Goal: Entertainment & Leisure: Consume media (video, audio)

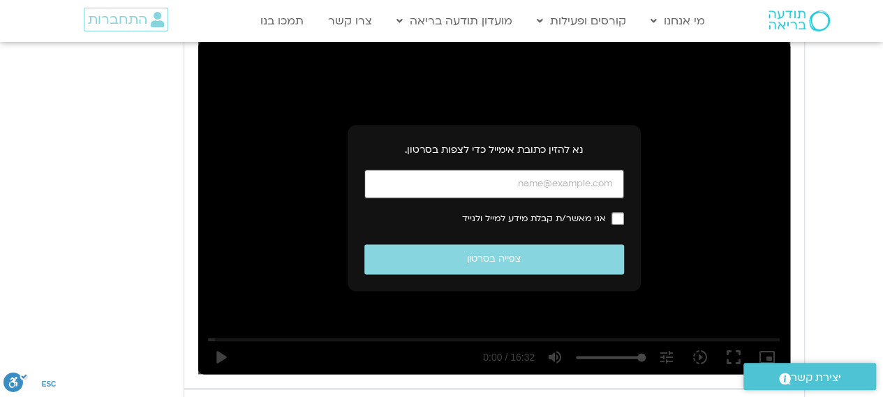
click at [517, 170] on input "כתובת אימייל" at bounding box center [494, 184] width 260 height 29
type input "[EMAIL_ADDRESS][DOMAIN_NAME]"
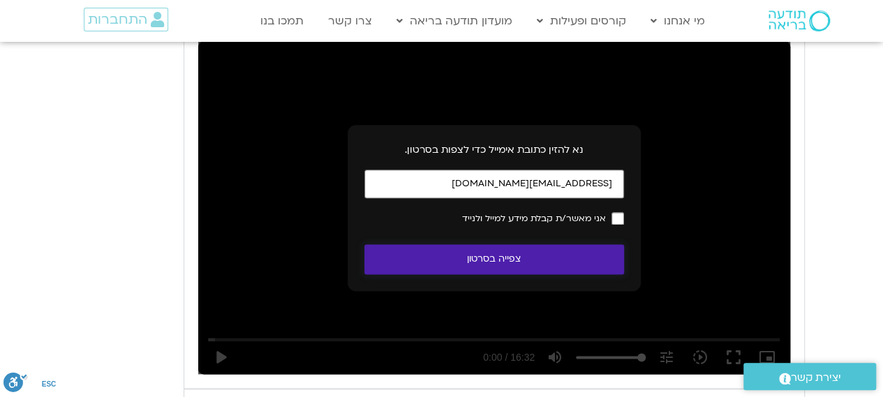
click at [580, 244] on button "צפייה בסרטון" at bounding box center [494, 259] width 260 height 30
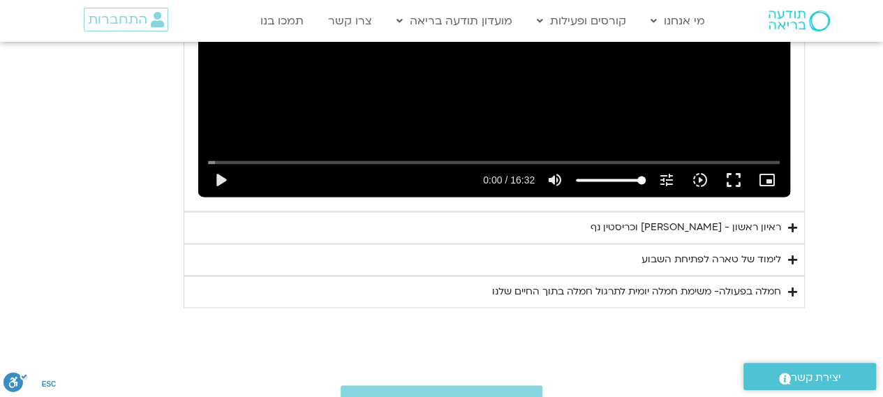
scroll to position [1012, 0]
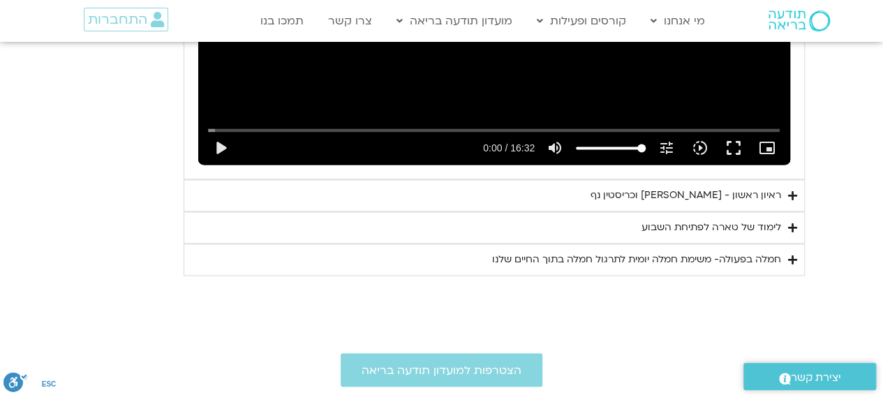
click at [645, 187] on div "ראיון ראשון - [PERSON_NAME] וכריסטין נף" at bounding box center [686, 195] width 191 height 17
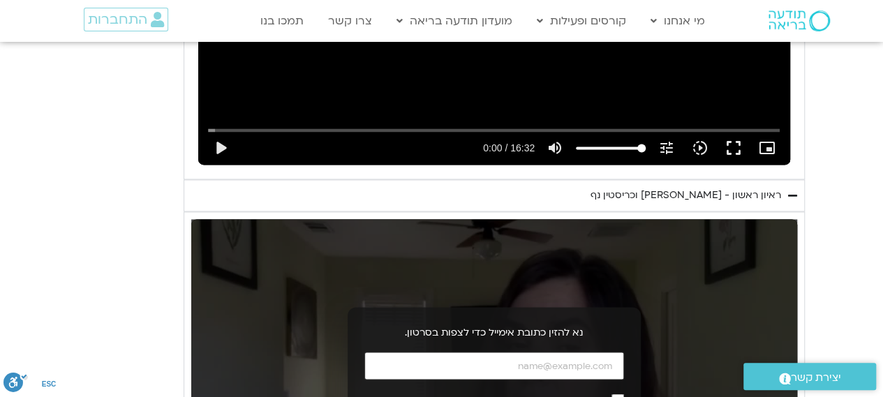
click at [596, 352] on input "כתובת אימייל" at bounding box center [494, 366] width 260 height 29
type input "[EMAIL_ADDRESS][DOMAIN_NAME]"
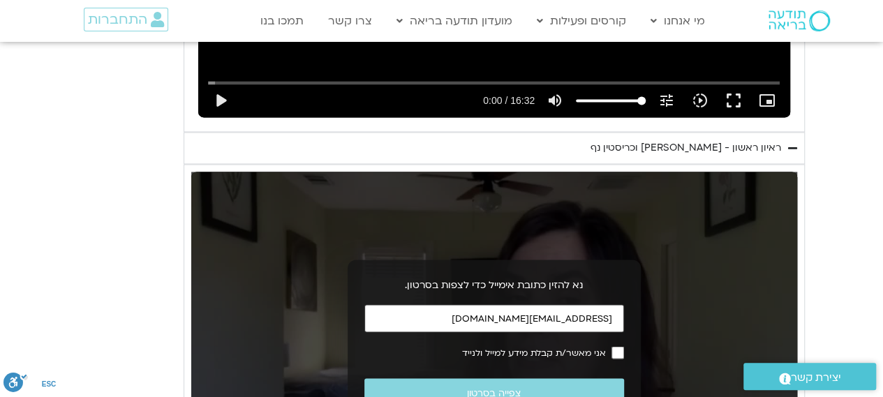
scroll to position [1082, 0]
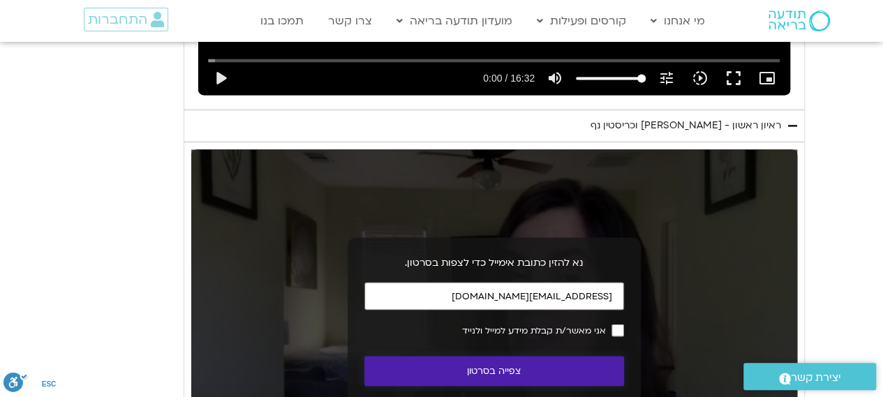
click at [579, 356] on button "צפייה בסרטון" at bounding box center [494, 371] width 260 height 30
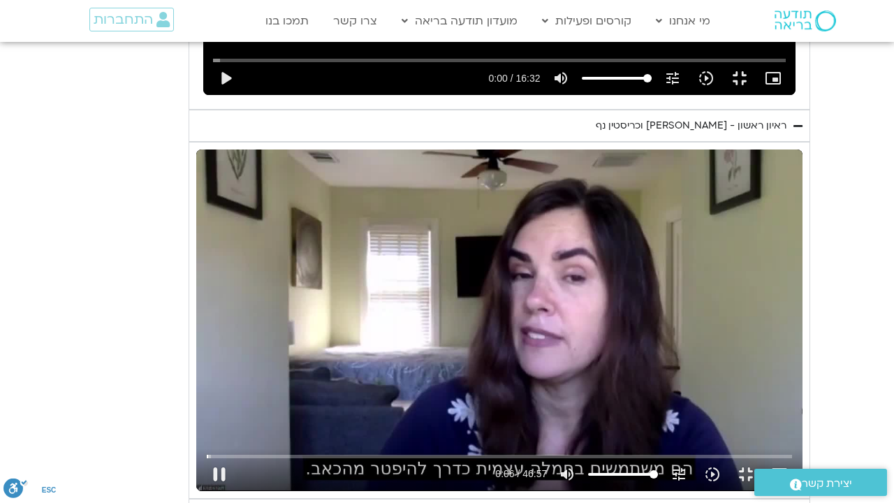
type input "6.927367"
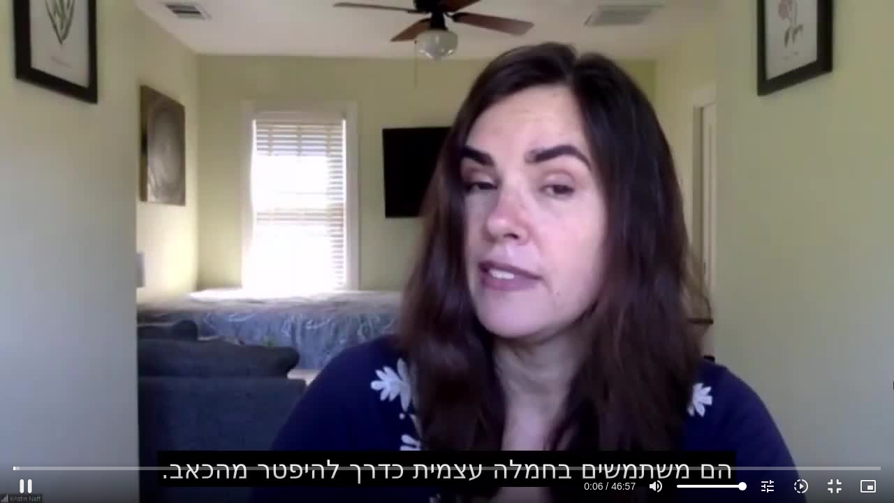
type input "46.3660037878788"
type input "7.05367"
type input "46.3660037878788"
click at [709, 397] on input "Volume" at bounding box center [712, 486] width 70 height 8
type input "8.253668"
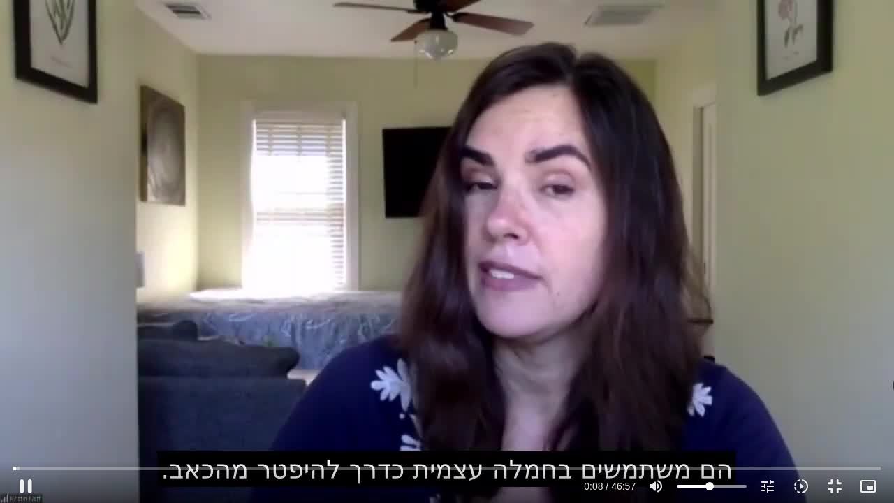
type input "38.7902462121212"
type input "8.336375"
type input "38.0326704545455"
type input "8.42002"
type input "37.2750946969697"
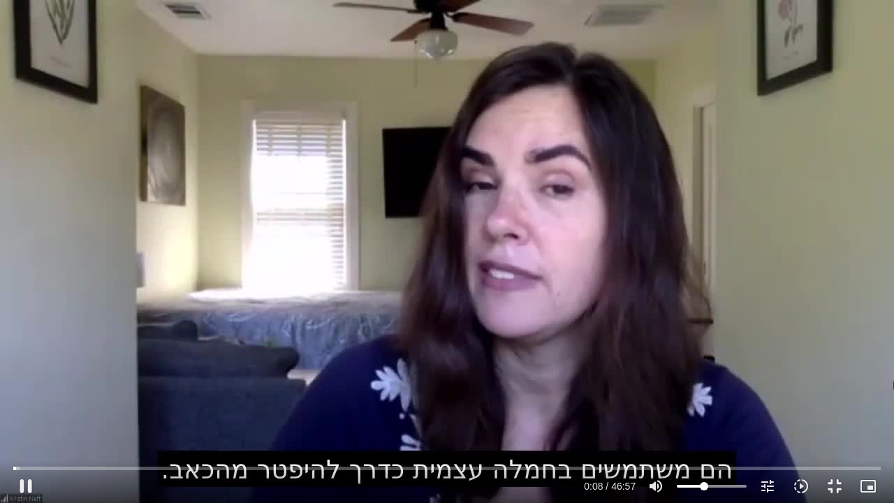
type input "8.600798"
type input "37.2750946969697"
click at [704, 397] on input "Volume" at bounding box center [712, 486] width 70 height 8
click at [110, 287] on div "Skip Ad 32:43 pause 1:20 / 46:57 volume_up Mute tune Resolution Auto 720p slow_…" at bounding box center [447, 251] width 894 height 503
click at [835, 397] on button "fullscreen_exit" at bounding box center [835, 486] width 34 height 34
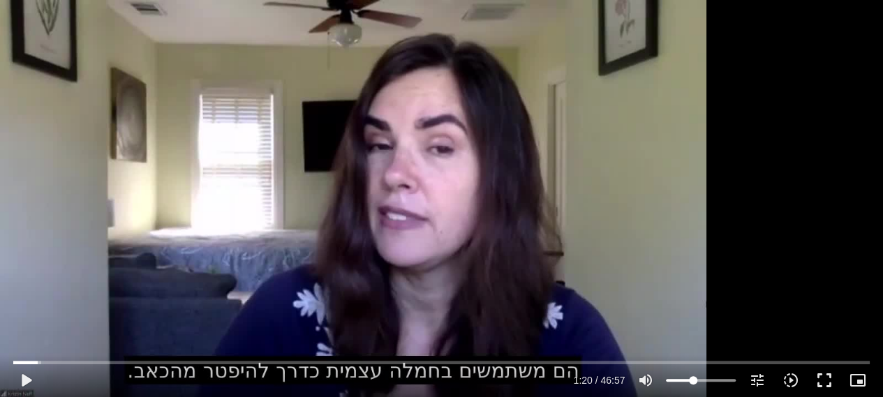
scroll to position [1222, 0]
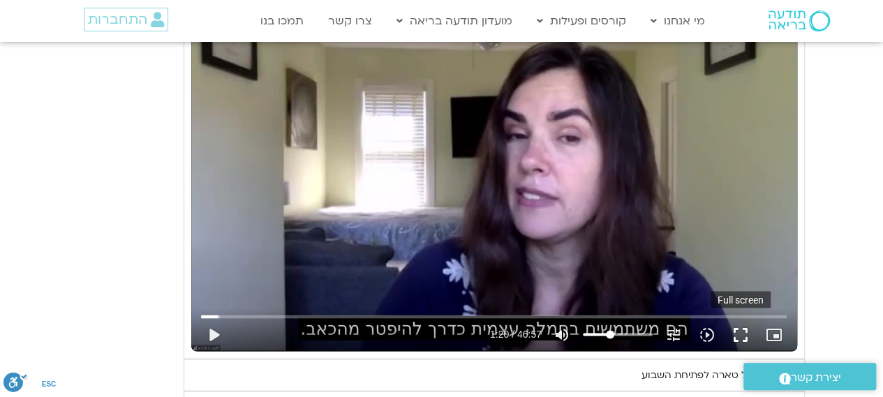
click at [724, 318] on button "fullscreen" at bounding box center [741, 335] width 34 height 34
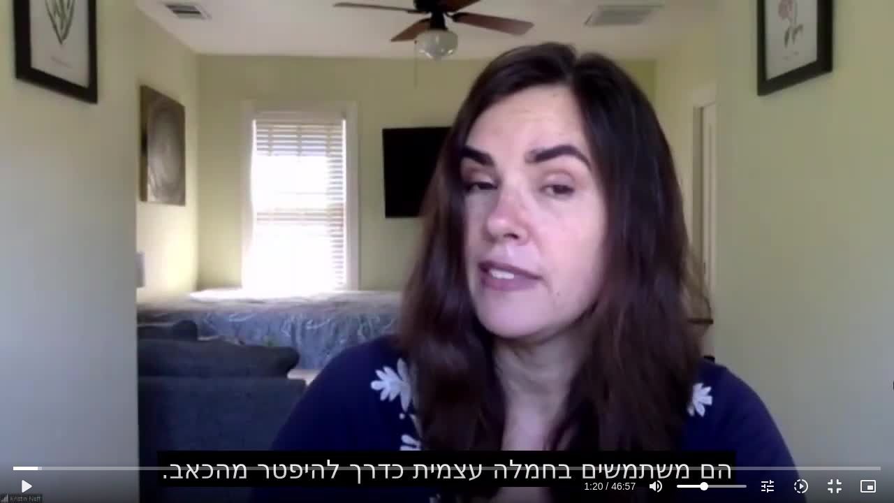
click at [198, 225] on div "Skip Ad 21:48 play_arrow 1:20 / 46:57 volume_up Mute tune Resolution Auto 720p …" at bounding box center [447, 251] width 894 height 503
click at [172, 237] on div "Skip Ad 21:48 pause 5:49 / 46:57 volume_up Mute tune Resolution Auto 720p slow_…" at bounding box center [447, 251] width 894 height 503
type input "350.143263"
click at [841, 397] on button "fullscreen_exit" at bounding box center [835, 486] width 34 height 34
